Goal: Download file/media

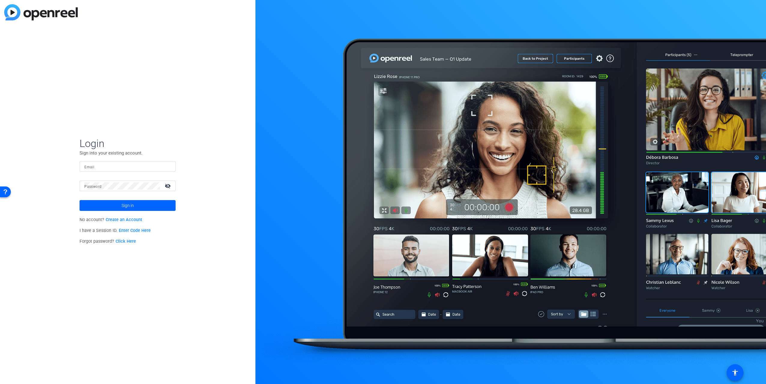
drag, startPoint x: 82, startPoint y: 164, endPoint x: 89, endPoint y: 166, distance: 7.7
click at [84, 164] on div "Email" at bounding box center [128, 166] width 96 height 11
click at [98, 167] on input "Email" at bounding box center [127, 166] width 86 height 7
type input "[EMAIL_ADDRESS][DOMAIN_NAME]"
click at [80, 200] on button "Sign in" at bounding box center [128, 205] width 96 height 11
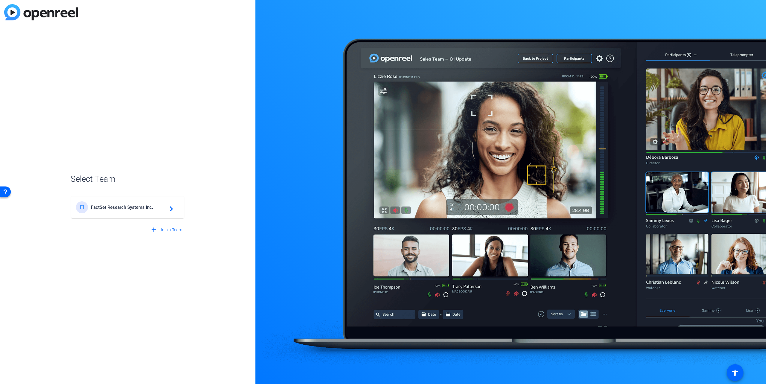
click at [122, 207] on span "FactSet Research Systems Inc." at bounding box center [128, 207] width 75 height 5
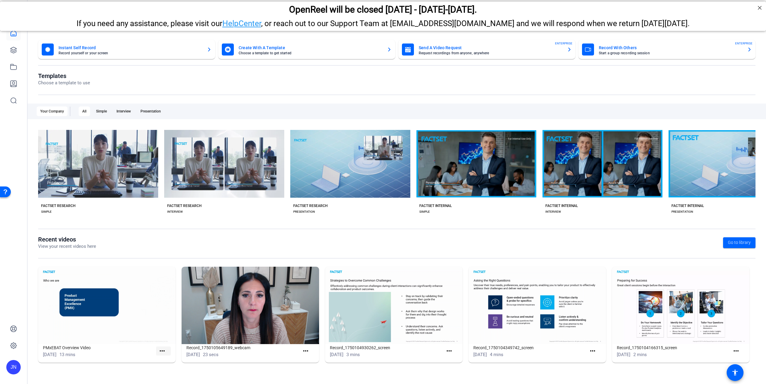
click at [164, 351] on mat-icon "more_horiz" at bounding box center [163, 352] width 8 height 8
click at [78, 308] on div at bounding box center [383, 192] width 766 height 384
click at [56, 349] on h1 "PMxEBAT Overview Video" at bounding box center [99, 347] width 113 height 7
click at [71, 350] on h1 "PMxEBAT Overview Video" at bounding box center [99, 347] width 113 height 7
click at [73, 350] on h1 "PMxEBAT Overview Video" at bounding box center [99, 347] width 113 height 7
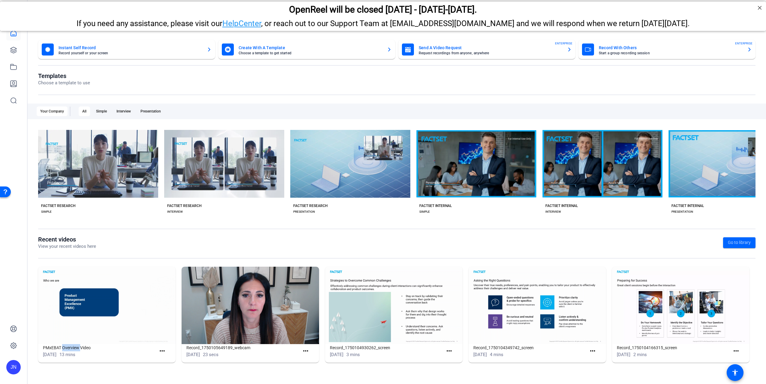
click at [73, 350] on h1 "PMxEBAT Overview Video" at bounding box center [99, 347] width 113 height 7
drag, startPoint x: 73, startPoint y: 350, endPoint x: 97, endPoint y: 305, distance: 51.2
click at [97, 305] on img at bounding box center [106, 305] width 137 height 77
click at [164, 350] on mat-icon "more_horiz" at bounding box center [163, 352] width 8 height 8
click at [165, 360] on span "View" at bounding box center [175, 360] width 24 height 7
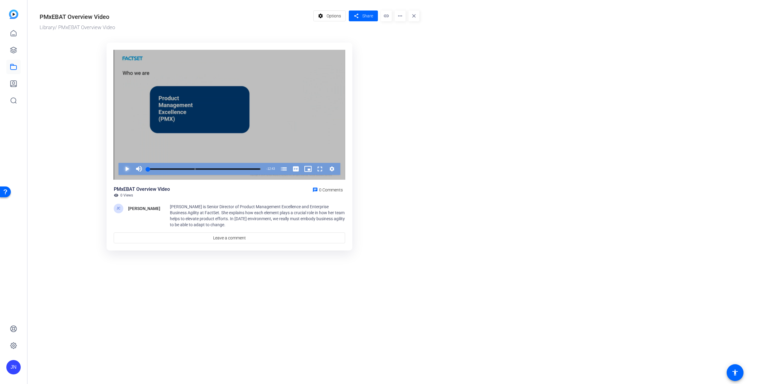
click at [121, 166] on span "Video Player" at bounding box center [121, 169] width 0 height 12
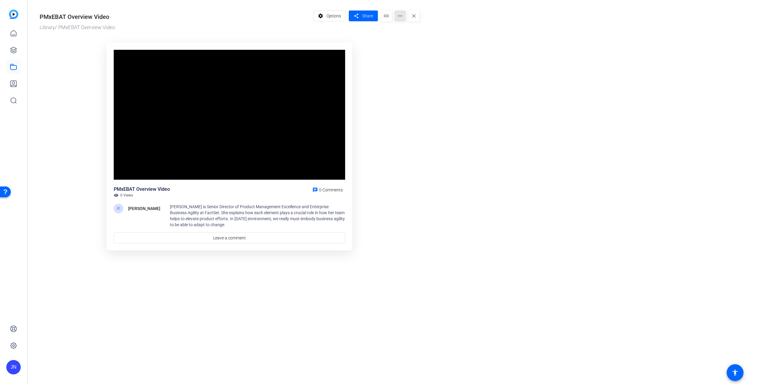
click at [402, 16] on mat-icon "more_horiz" at bounding box center [400, 16] width 11 height 11
click at [404, 42] on span "Download" at bounding box center [412, 41] width 24 height 7
click at [121, 168] on span "Video Player" at bounding box center [121, 169] width 0 height 12
